Goal: Task Accomplishment & Management: Use online tool/utility

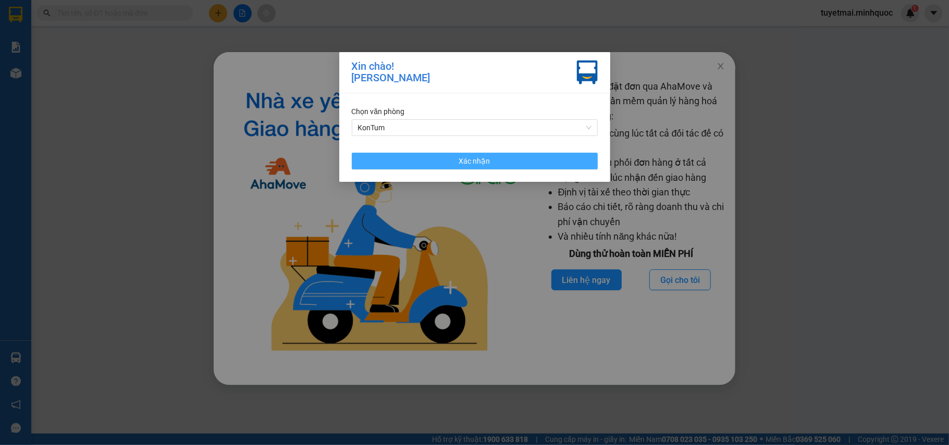
click at [480, 166] on span "Xác nhận" at bounding box center [474, 160] width 31 height 11
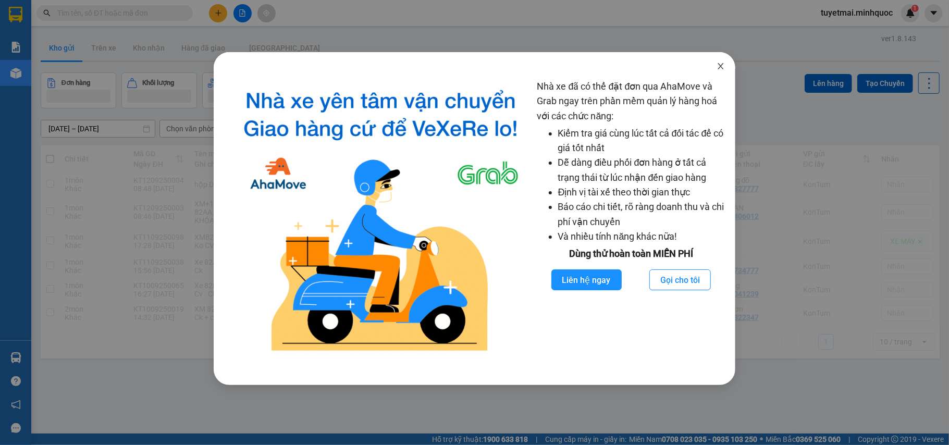
click at [723, 68] on icon "close" at bounding box center [720, 66] width 8 height 8
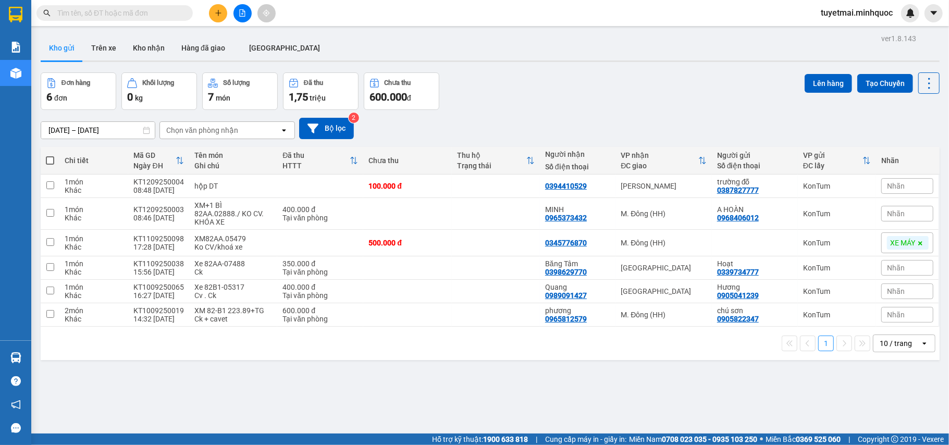
click at [111, 13] on input "text" at bounding box center [118, 12] width 123 height 11
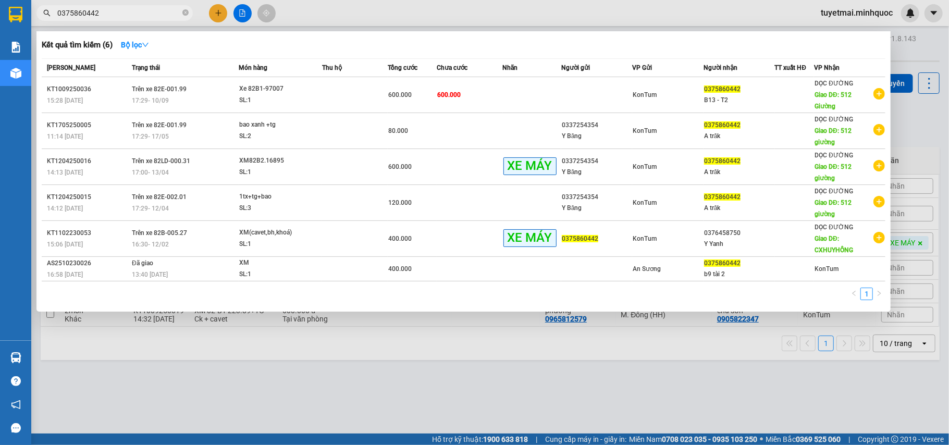
click at [132, 8] on input "0375860442" at bounding box center [118, 12] width 123 height 11
paste input "KT1009250036"
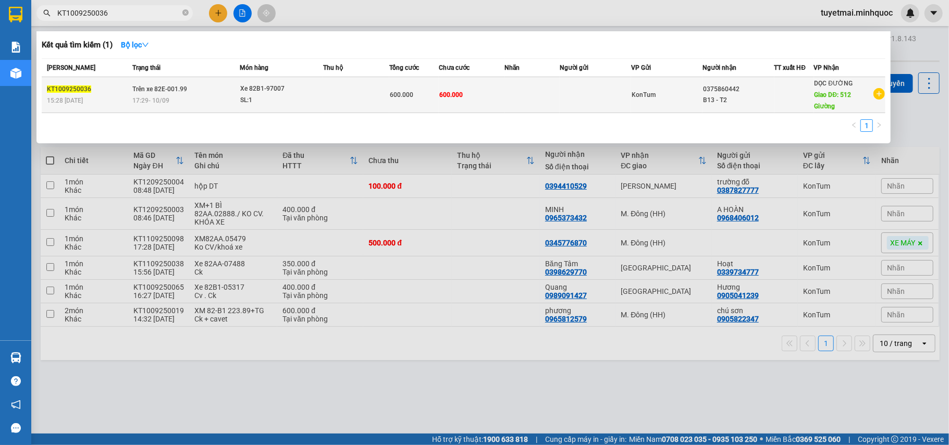
type input "KT1009250036"
click at [415, 90] on div "600.000" at bounding box center [414, 94] width 48 height 11
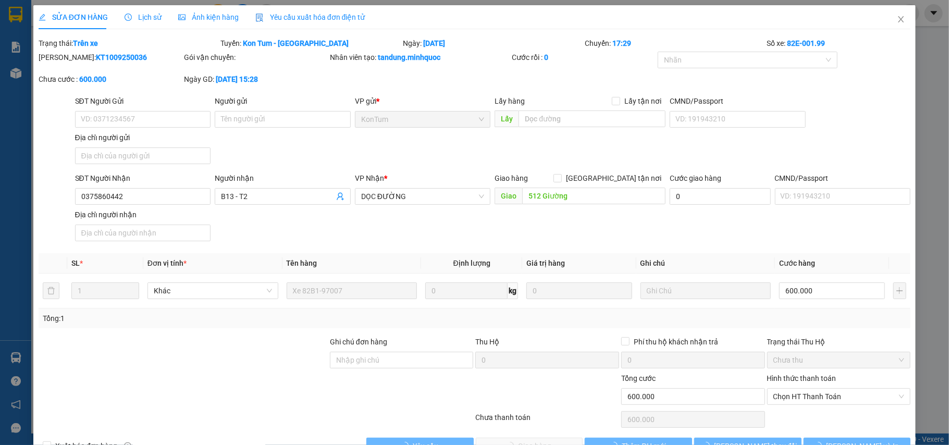
type input "0375860442"
type input "B13 - T2"
type input "512 Giường"
type input "600.000"
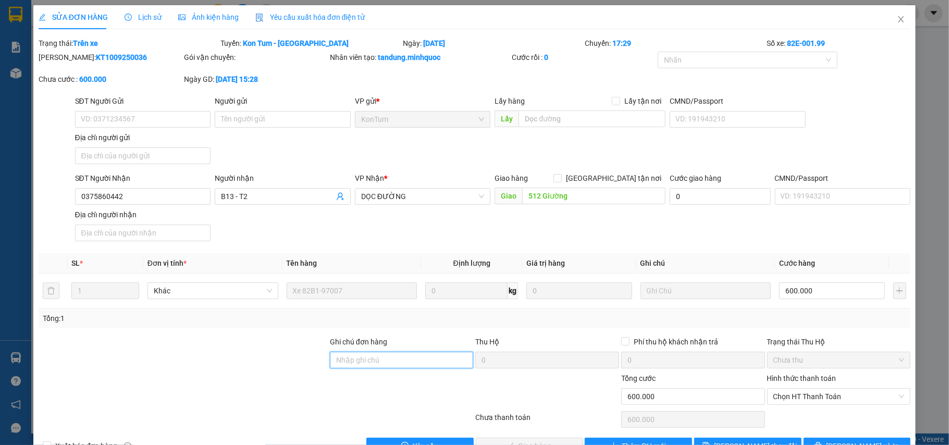
click at [382, 357] on input "Ghi chú đơn hàng" at bounding box center [402, 360] width 144 height 17
click at [797, 401] on span "Chọn HT Thanh Toán" at bounding box center [838, 397] width 131 height 16
type input "thu đối chiếu AS 11/9"
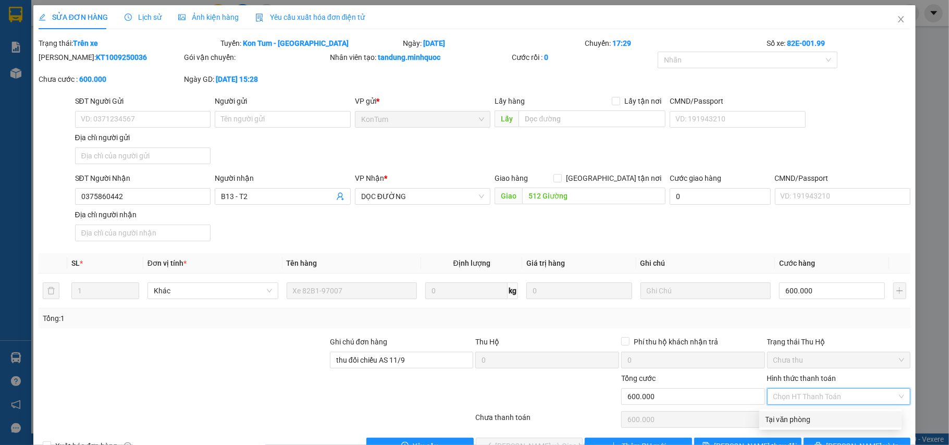
scroll to position [31, 0]
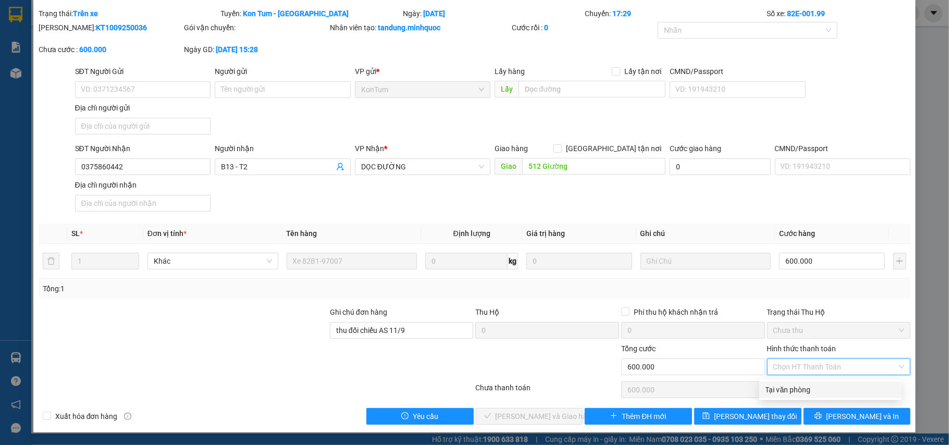
click at [796, 387] on div "Tại văn phòng" at bounding box center [830, 389] width 130 height 11
type input "0"
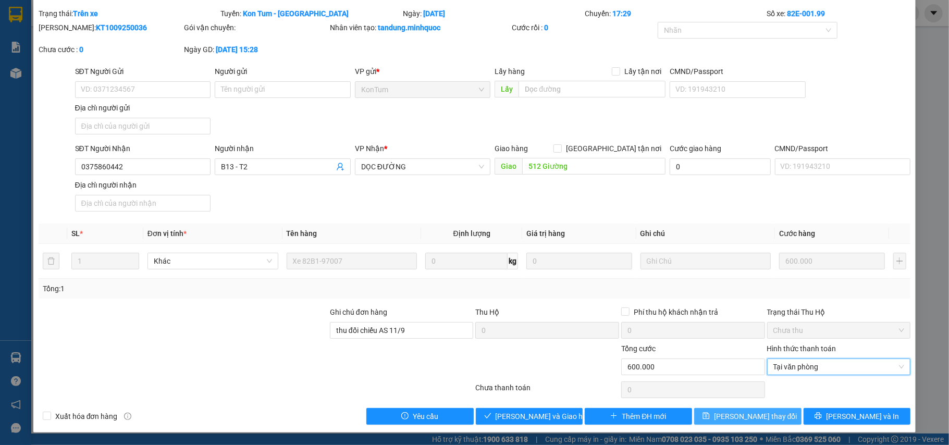
click at [744, 417] on span "[PERSON_NAME] thay đổi" at bounding box center [755, 416] width 83 height 11
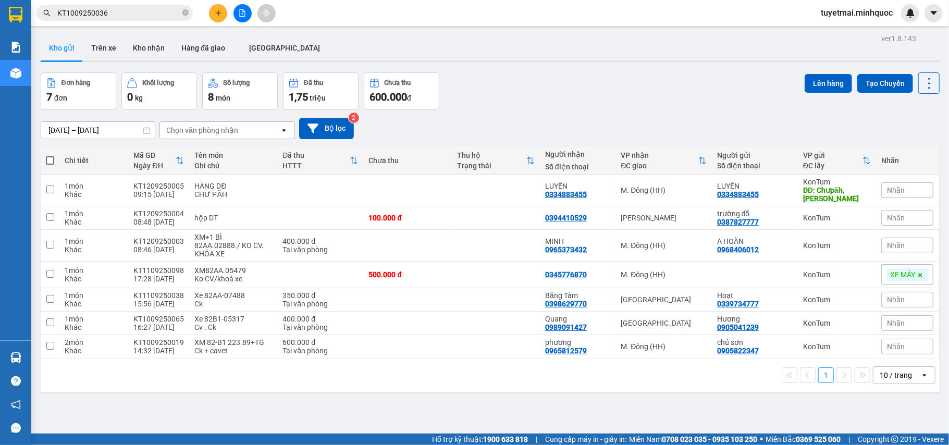
click at [163, 14] on input "KT1009250036" at bounding box center [118, 12] width 123 height 11
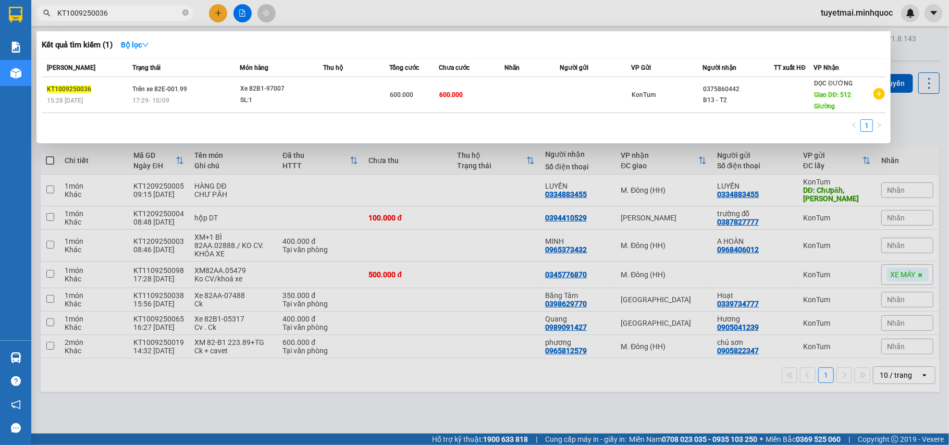
click at [163, 11] on input "KT1009250036" at bounding box center [118, 12] width 123 height 11
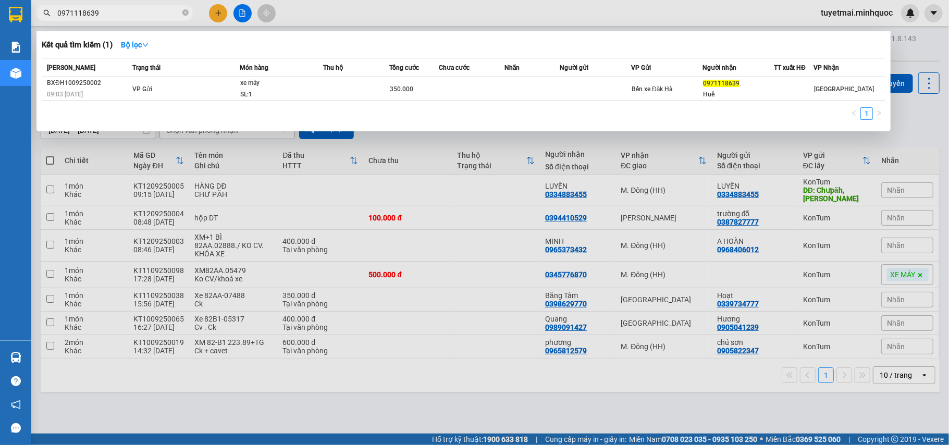
click at [151, 15] on input "0971118639" at bounding box center [118, 12] width 123 height 11
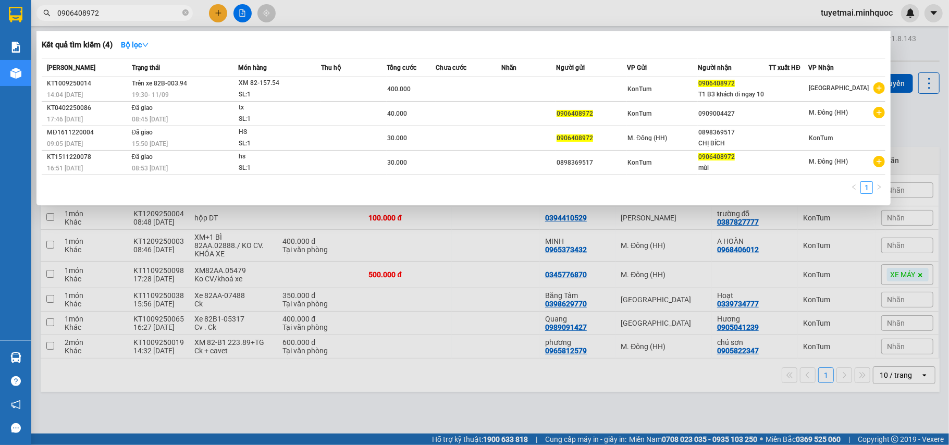
click at [115, 10] on input "0906408972" at bounding box center [118, 12] width 123 height 11
paste input "71118639"
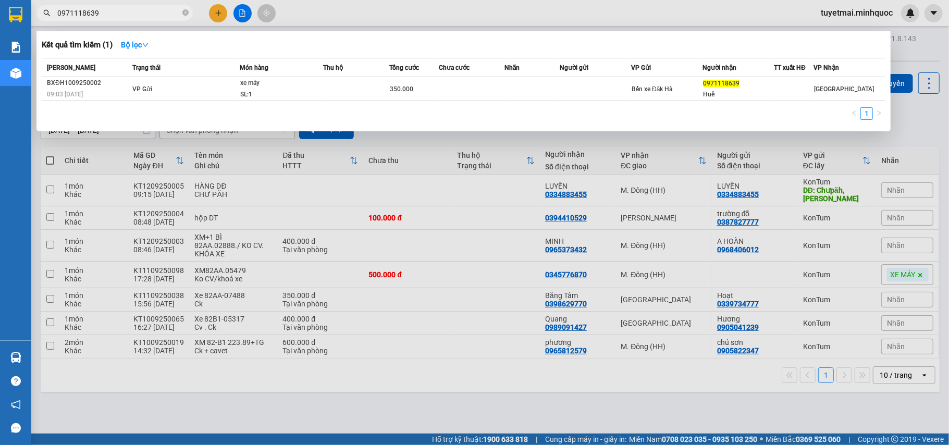
type input "0971118639"
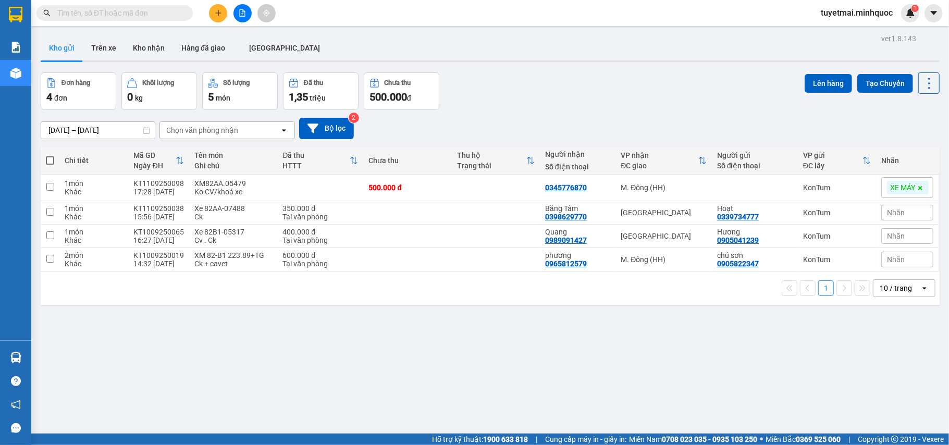
click at [239, 16] on icon "file-add" at bounding box center [242, 12] width 7 height 7
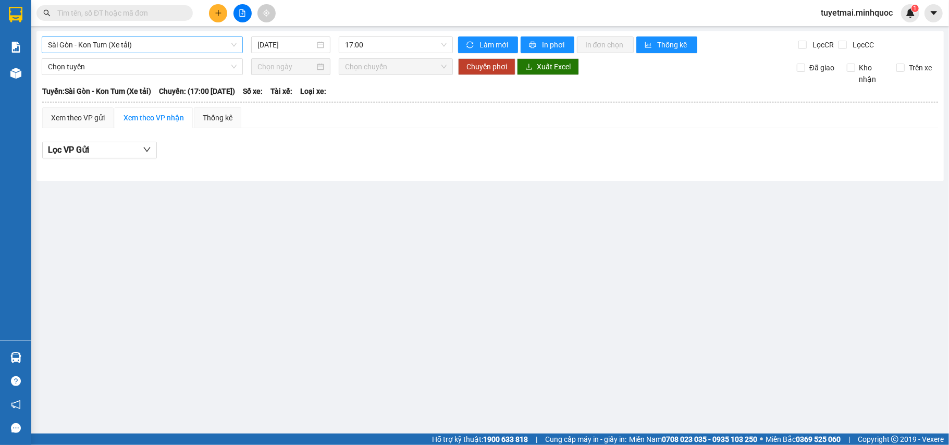
click at [158, 44] on span "Sài Gòn - Kon Tum (Xe tải)" at bounding box center [142, 45] width 189 height 16
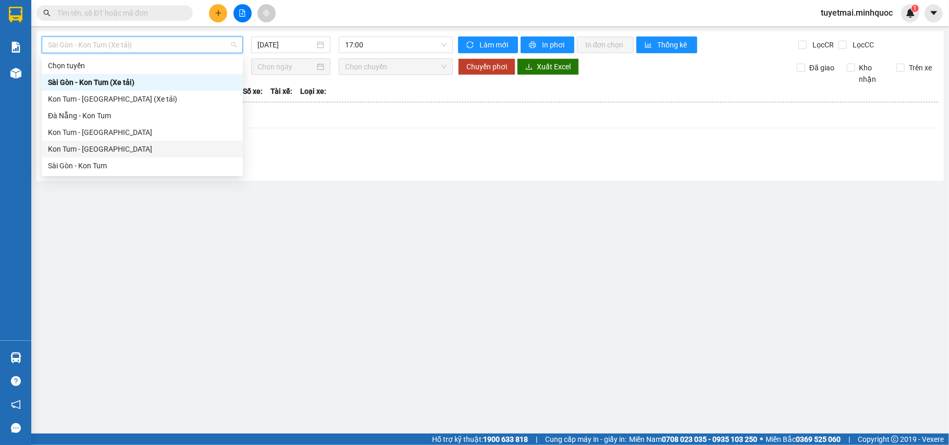
click at [102, 144] on div "Kon Tum - [GEOGRAPHIC_DATA]" at bounding box center [142, 148] width 189 height 11
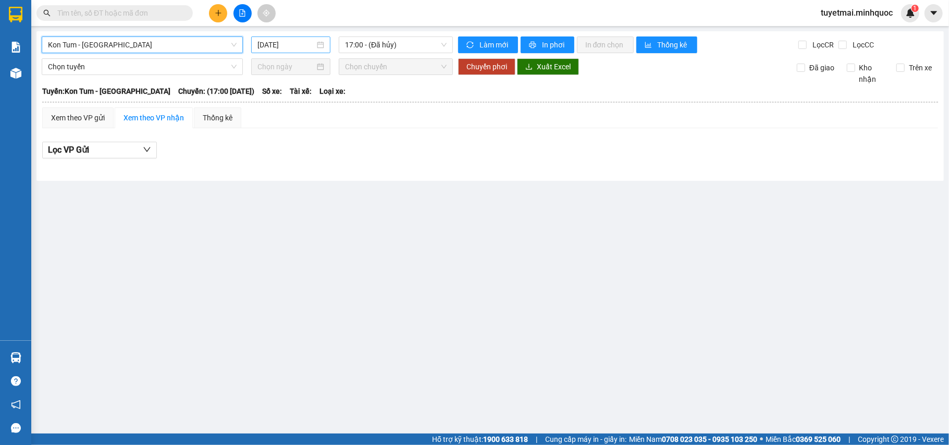
click at [300, 44] on input "12/09/2025" at bounding box center [285, 44] width 57 height 11
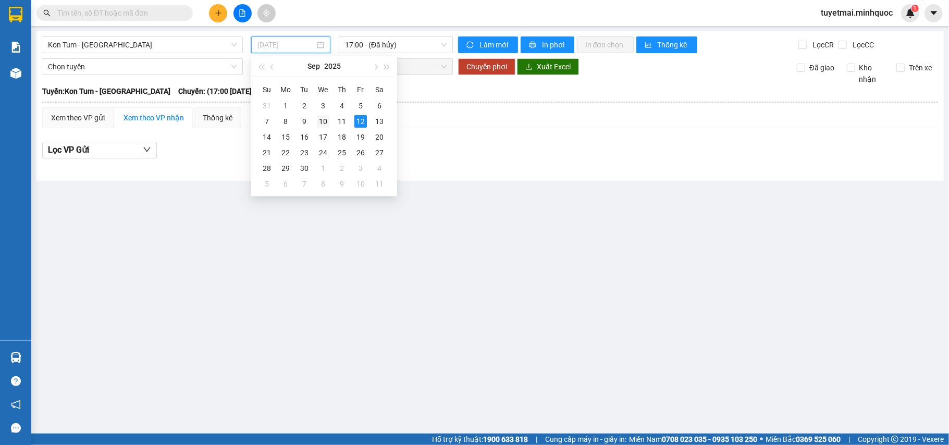
click at [326, 120] on div "10" at bounding box center [323, 121] width 13 height 13
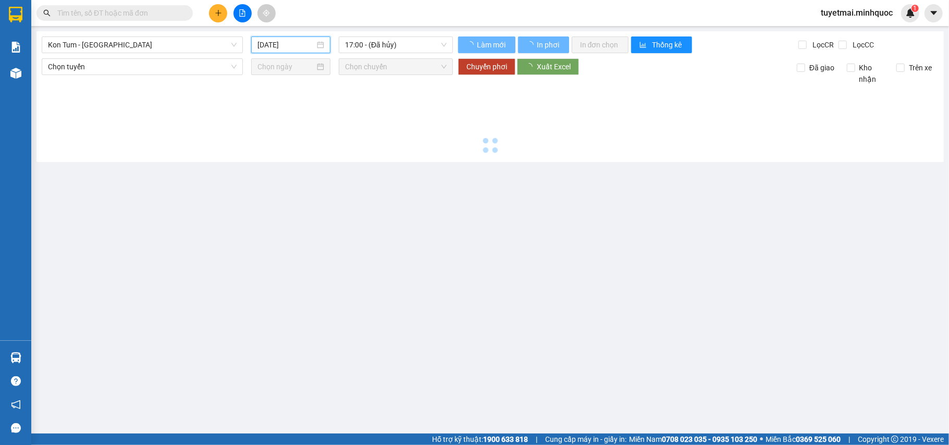
type input "[DATE]"
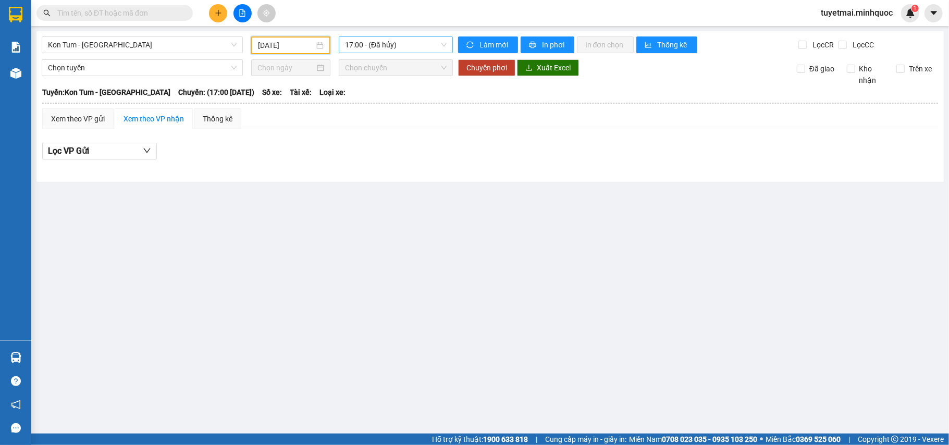
click at [394, 41] on span "17:00 - (Đã hủy)" at bounding box center [396, 45] width 102 height 16
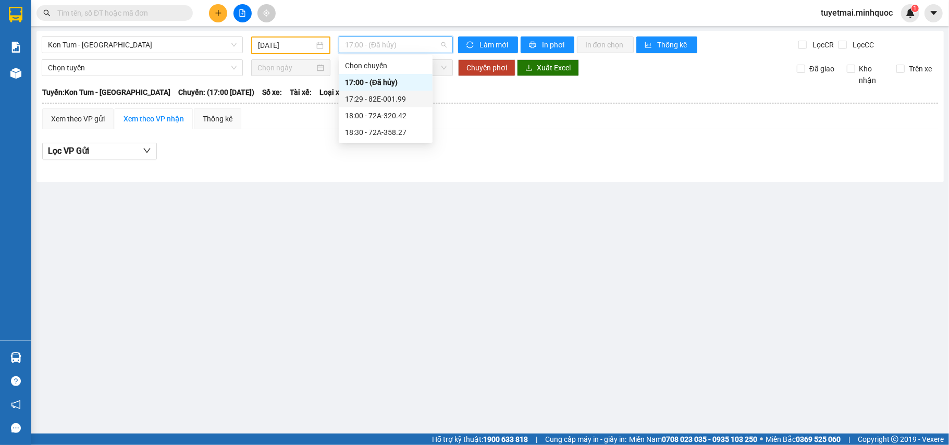
click at [399, 100] on div "17:29 - 82E-001.99" at bounding box center [385, 98] width 81 height 11
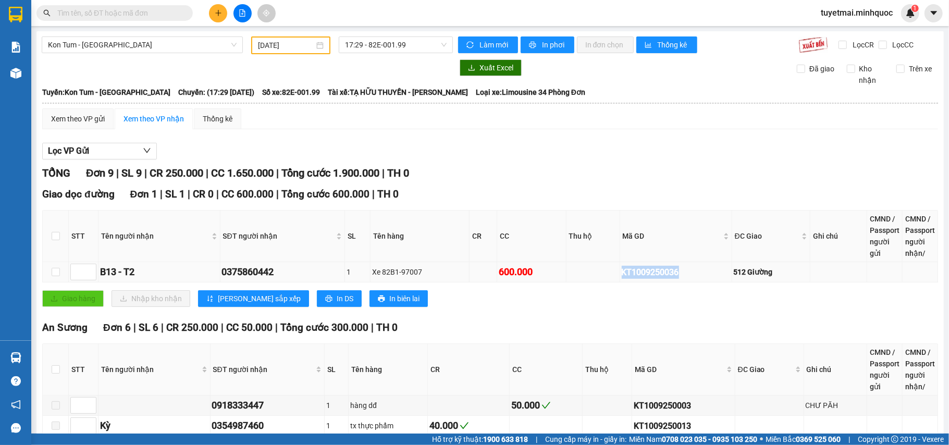
drag, startPoint x: 690, startPoint y: 275, endPoint x: 582, endPoint y: 276, distance: 107.9
click at [582, 276] on tr "B13 - T2 0375860442 1 Xe 82B1-97007 600.000 KT1009250036 512 Giường" at bounding box center [490, 272] width 895 height 20
copy div "KT1009250036"
click at [488, 40] on span "Làm mới" at bounding box center [494, 44] width 30 height 11
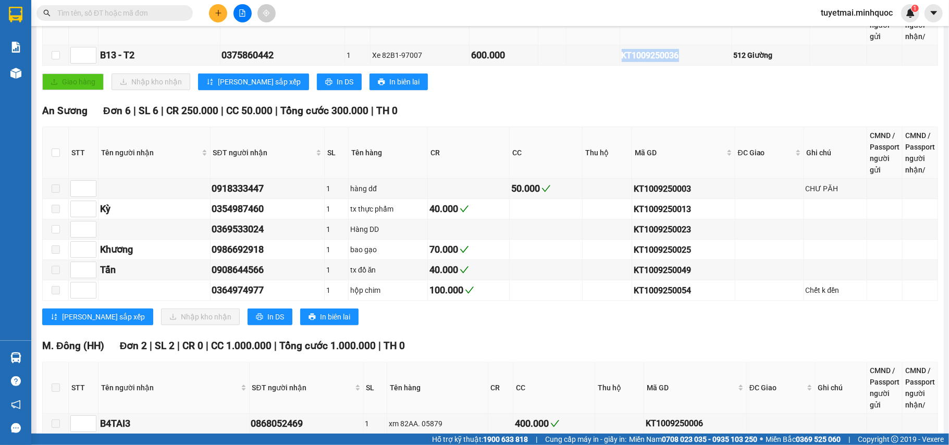
scroll to position [157, 0]
